Goal: Information Seeking & Learning: Learn about a topic

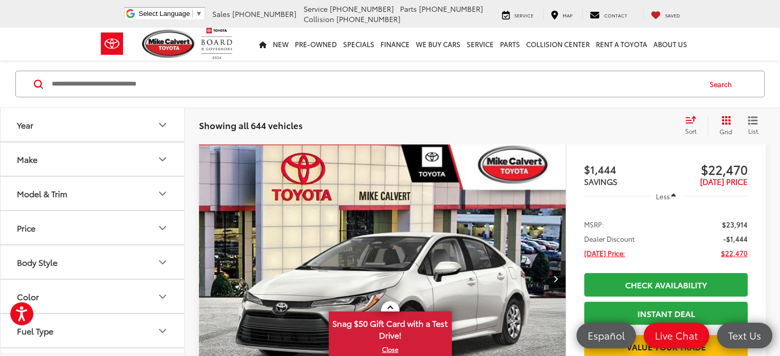
scroll to position [154, 0]
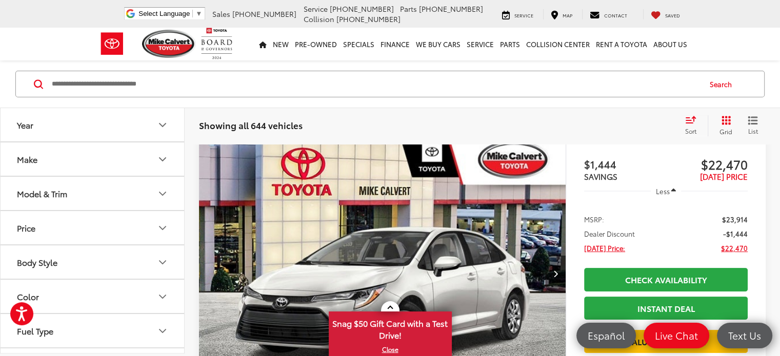
click at [164, 192] on icon "Model & Trim" at bounding box center [162, 194] width 12 height 12
click at [164, 192] on icon "Model & Trim" at bounding box center [162, 193] width 6 height 3
click at [162, 192] on icon "Model & Trim" at bounding box center [162, 194] width 12 height 12
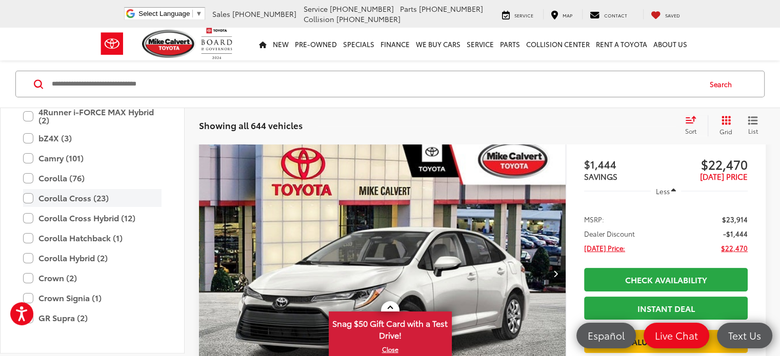
scroll to position [96, 0]
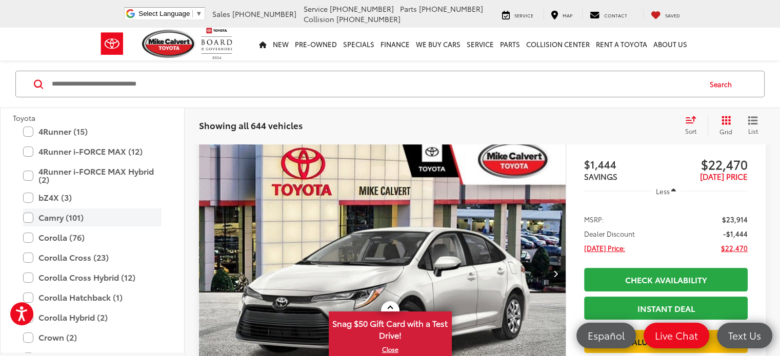
click at [29, 217] on label "Camry (101)" at bounding box center [92, 218] width 138 height 18
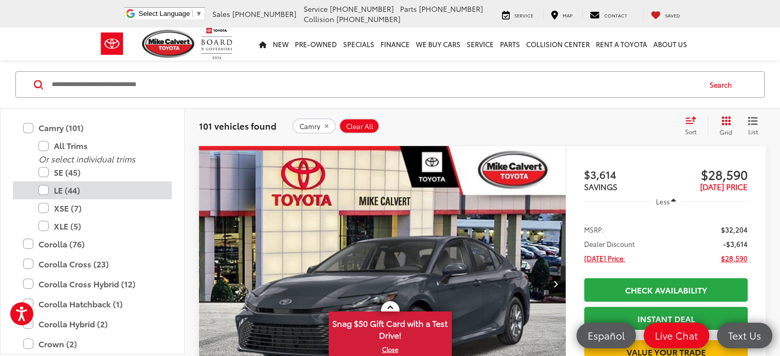
scroll to position [193, 0]
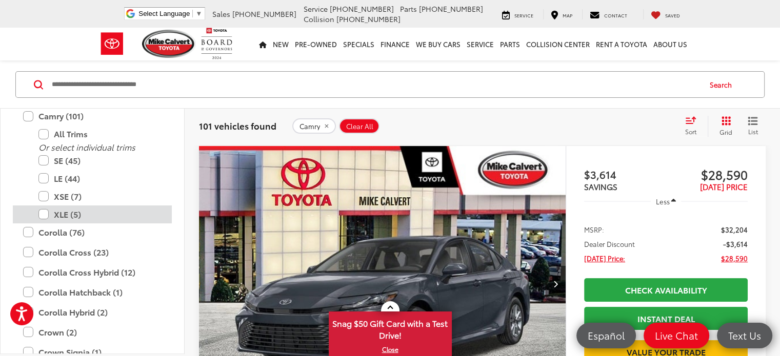
click at [48, 213] on label "XLE (5)" at bounding box center [99, 215] width 123 height 18
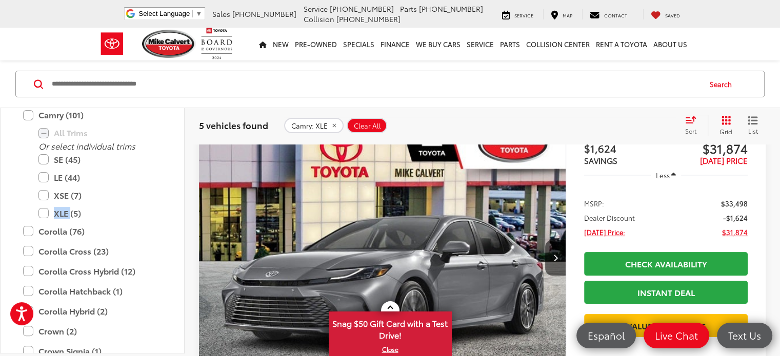
scroll to position [144, 0]
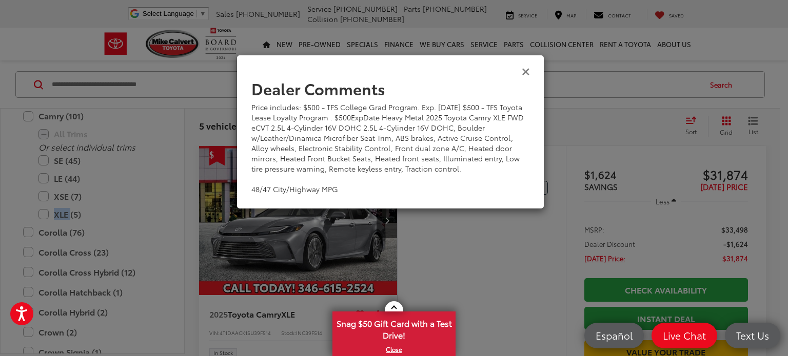
click at [527, 73] on icon "Close" at bounding box center [525, 71] width 8 height 11
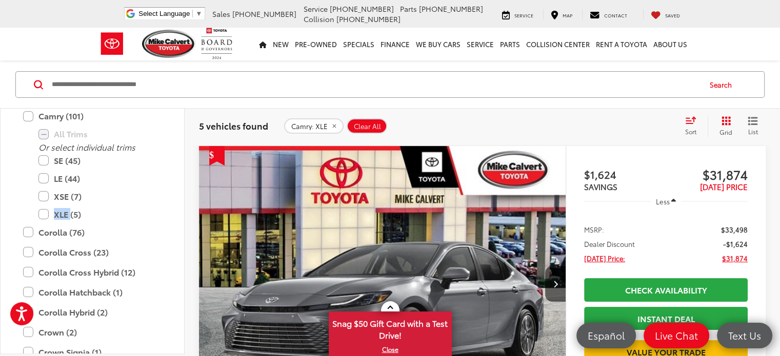
click at [349, 210] on img "2025 Toyota Camry XLE 0" at bounding box center [382, 284] width 368 height 276
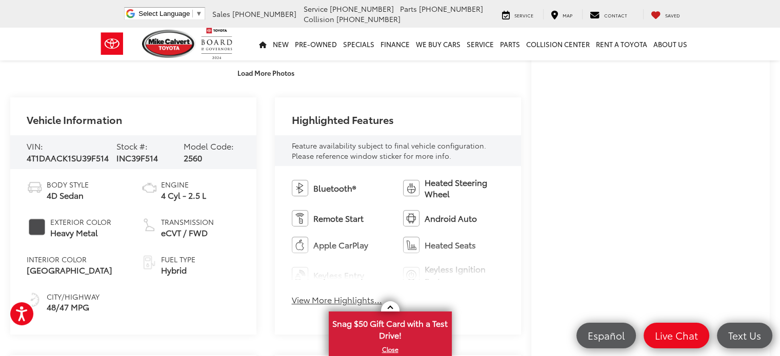
scroll to position [359, 0]
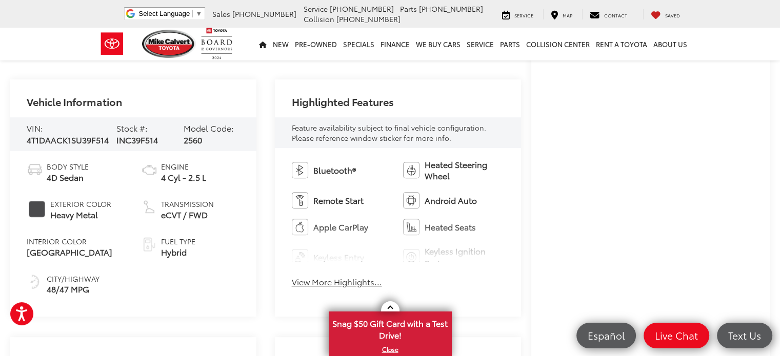
click at [349, 283] on button "View More Highlights..." at bounding box center [337, 282] width 90 height 12
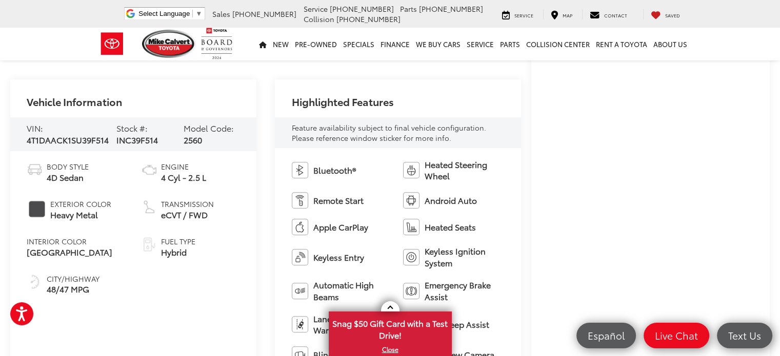
click at [349, 283] on span "Automatic High Beams" at bounding box center [353, 291] width 80 height 24
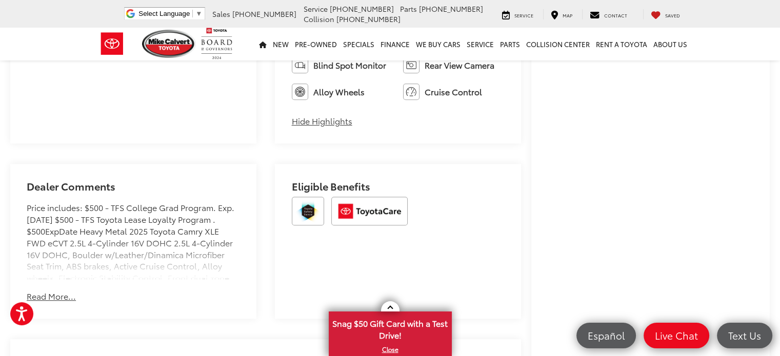
scroll to position [667, 0]
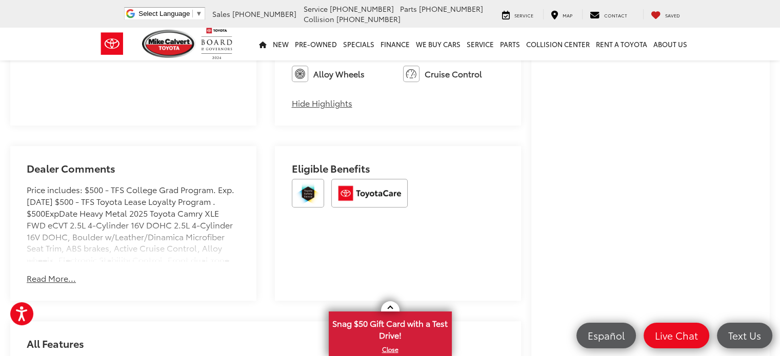
click at [57, 279] on button "Read More..." at bounding box center [51, 279] width 49 height 12
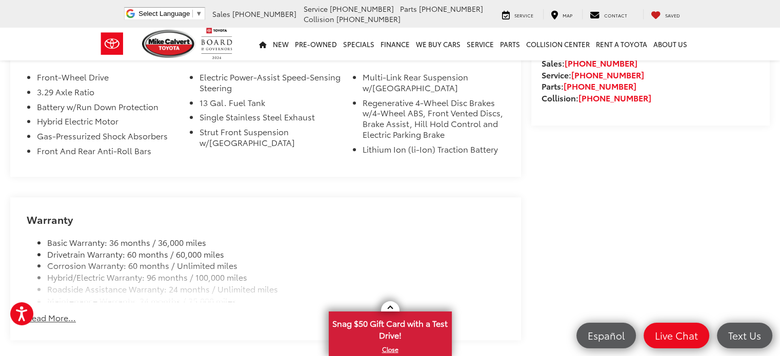
scroll to position [1077, 0]
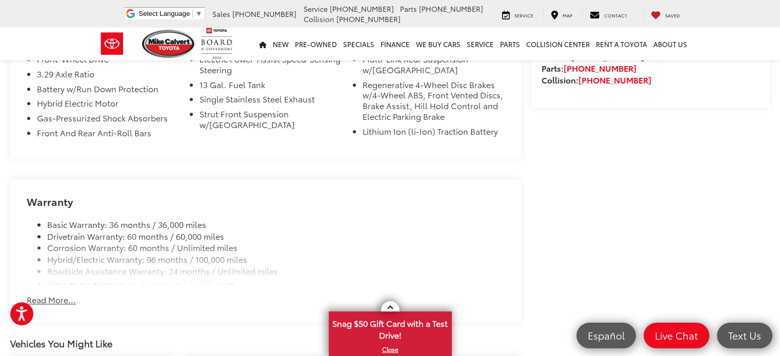
click at [48, 294] on button "Read More..." at bounding box center [51, 300] width 49 height 12
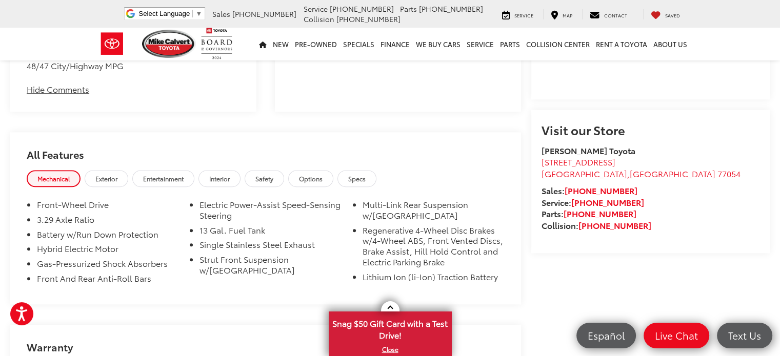
scroll to position [872, 0]
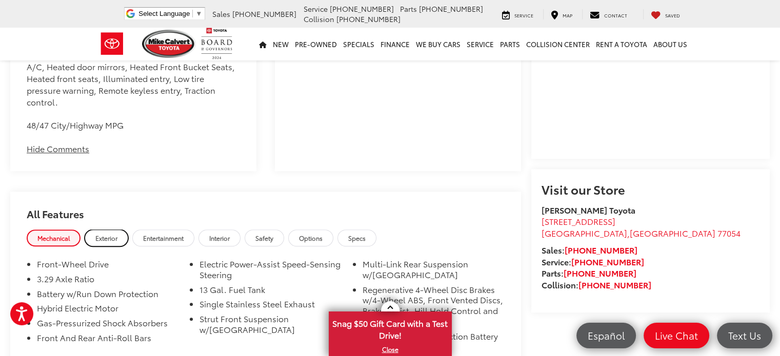
click at [109, 234] on span "Exterior" at bounding box center [106, 238] width 22 height 9
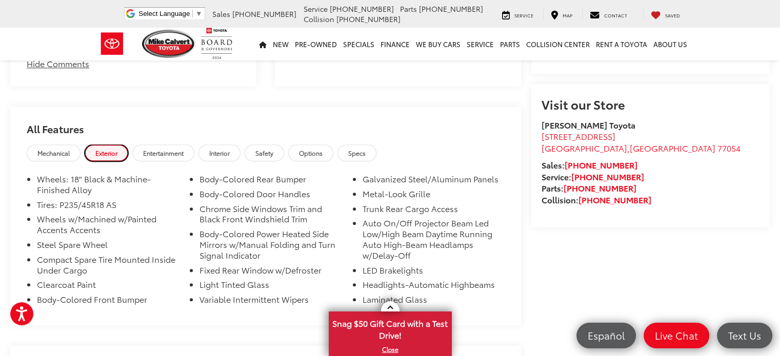
scroll to position [974, 0]
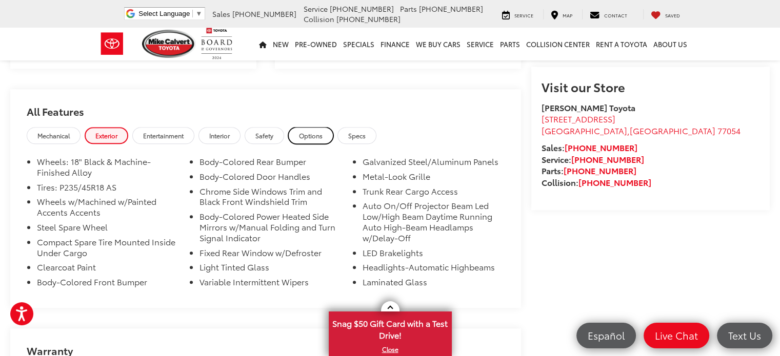
click at [305, 131] on span "Options" at bounding box center [311, 135] width 24 height 9
click at [305, 127] on link "Options" at bounding box center [310, 135] width 45 height 17
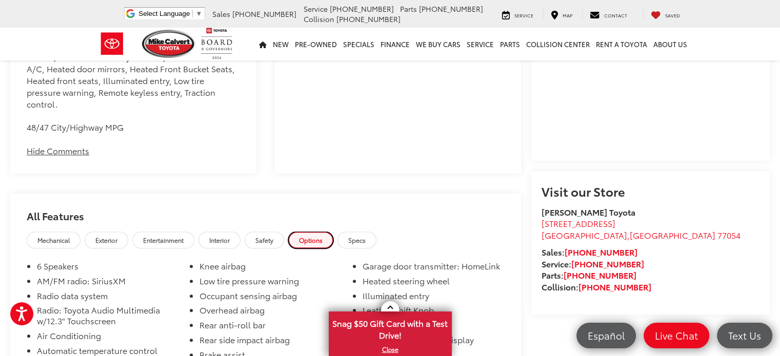
scroll to position [923, 0]
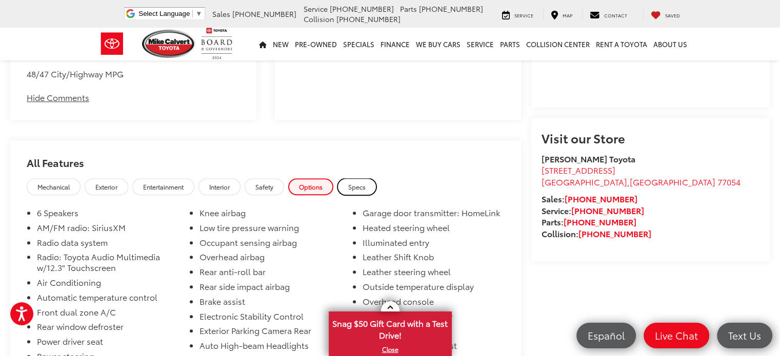
click at [359, 183] on span "Specs" at bounding box center [356, 187] width 17 height 9
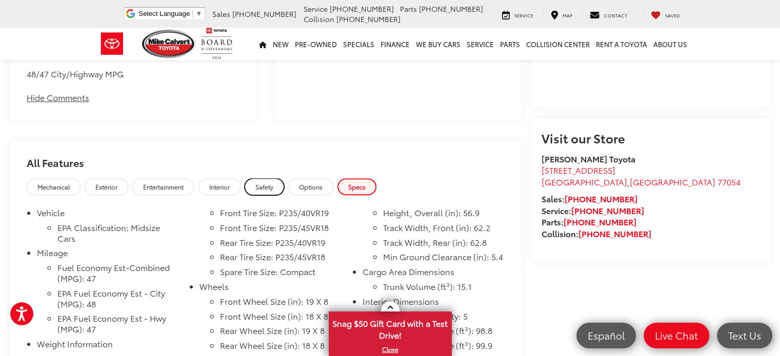
click at [264, 183] on span "Safety" at bounding box center [264, 187] width 18 height 9
click at [264, 178] on link "Safety" at bounding box center [264, 186] width 39 height 17
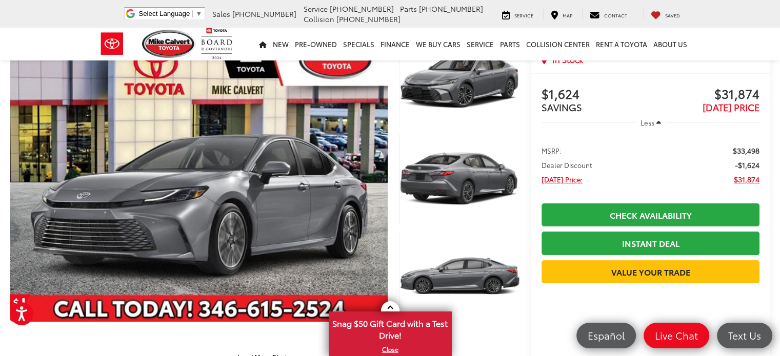
scroll to position [51, 0]
